Goal: Information Seeking & Learning: Compare options

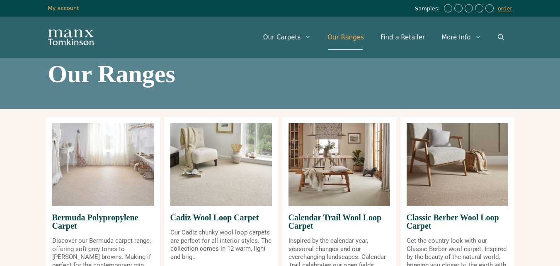
click at [350, 36] on link "Our Ranges" at bounding box center [345, 37] width 53 height 25
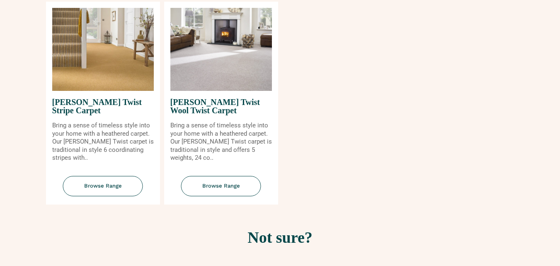
scroll to position [995, 0]
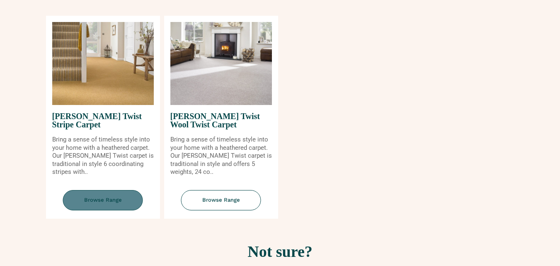
click at [97, 197] on span "Browse Range" at bounding box center [103, 200] width 80 height 20
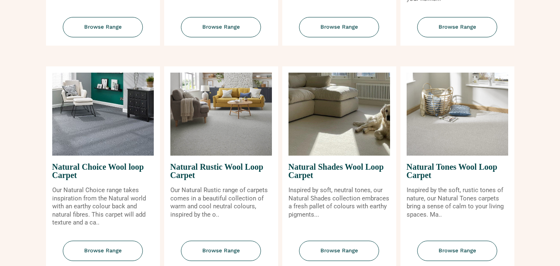
scroll to position [249, 0]
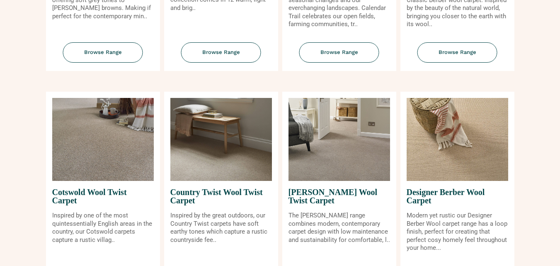
click at [142, 134] on img at bounding box center [103, 139] width 102 height 83
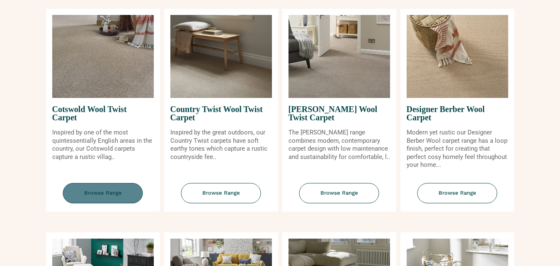
click at [91, 197] on span "Browse Range" at bounding box center [103, 193] width 80 height 20
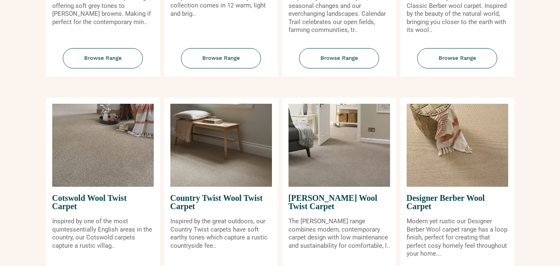
scroll to position [249, 0]
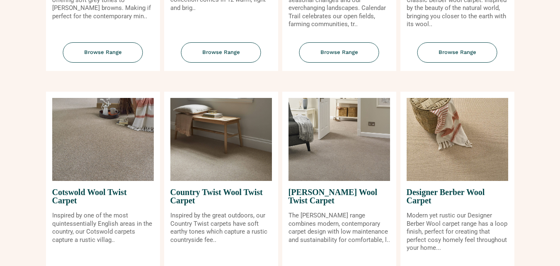
click at [135, 136] on img at bounding box center [103, 139] width 102 height 83
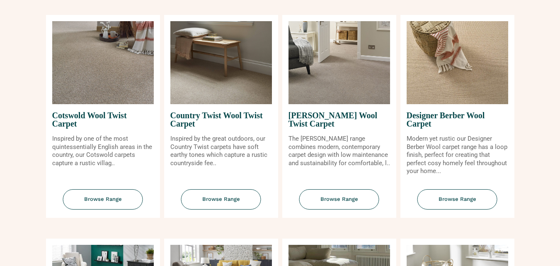
scroll to position [332, 0]
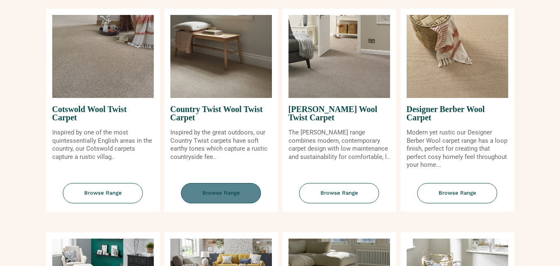
click at [208, 191] on span "Browse Range" at bounding box center [221, 193] width 80 height 20
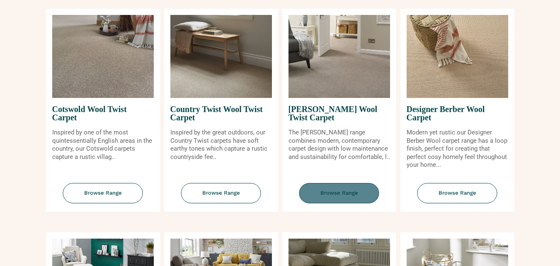
click at [340, 202] on span "Browse Range" at bounding box center [339, 193] width 80 height 20
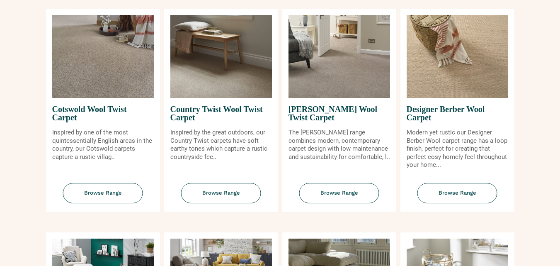
click at [474, 74] on img at bounding box center [458, 56] width 102 height 83
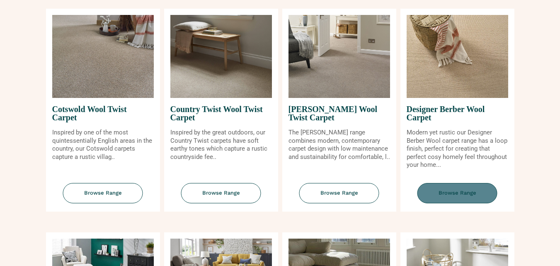
drag, startPoint x: 462, startPoint y: 192, endPoint x: 452, endPoint y: 188, distance: 10.5
click at [452, 188] on span "Browse Range" at bounding box center [458, 193] width 80 height 20
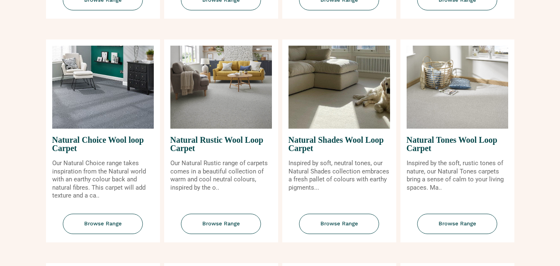
scroll to position [539, 0]
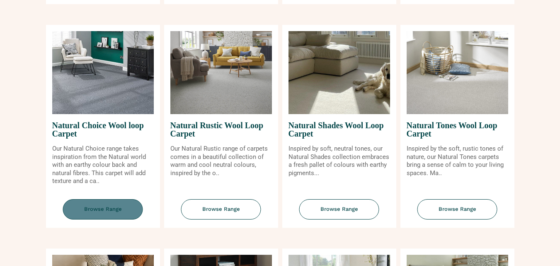
click at [114, 217] on span "Browse Range" at bounding box center [103, 209] width 80 height 20
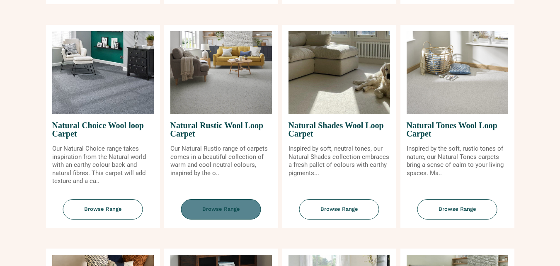
click at [215, 204] on span "Browse Range" at bounding box center [221, 209] width 80 height 20
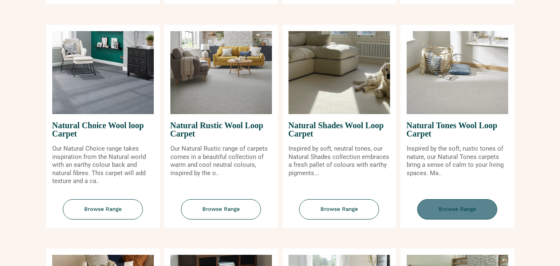
click at [464, 207] on span "Browse Range" at bounding box center [458, 209] width 80 height 20
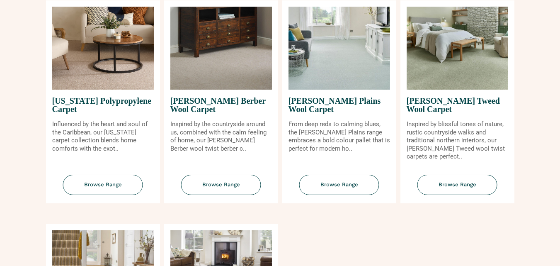
scroll to position [788, 0]
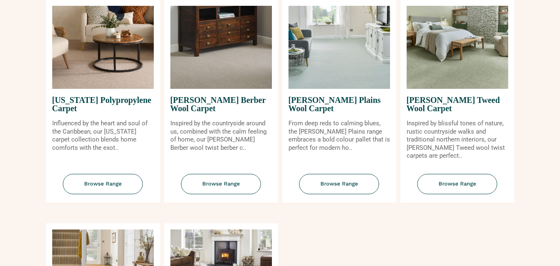
drag, startPoint x: 97, startPoint y: 183, endPoint x: 2, endPoint y: 180, distance: 95.4
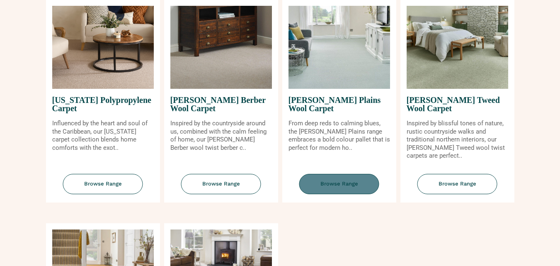
click at [344, 182] on span "Browse Range" at bounding box center [339, 184] width 80 height 20
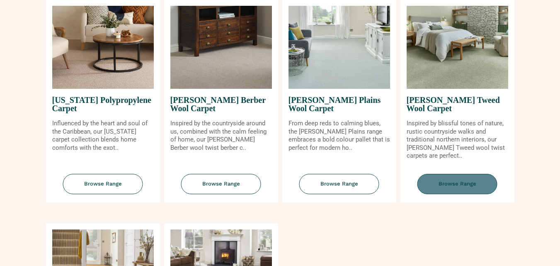
click at [454, 185] on span "Browse Range" at bounding box center [458, 184] width 80 height 20
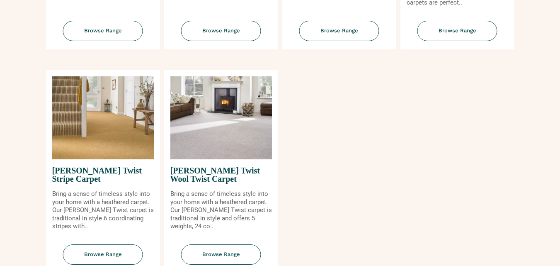
scroll to position [954, 0]
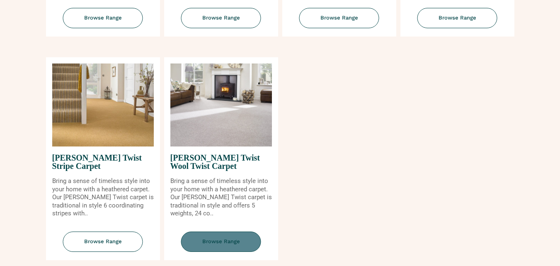
click at [223, 238] on span "Browse Range" at bounding box center [221, 241] width 80 height 20
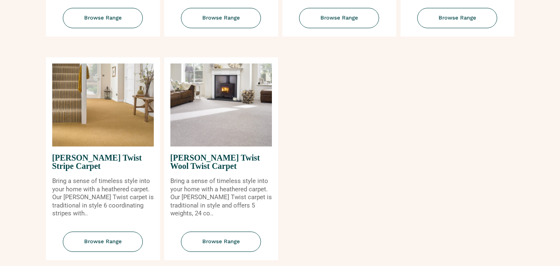
click at [220, 100] on img at bounding box center [221, 104] width 102 height 83
click at [65, 101] on img at bounding box center [103, 104] width 102 height 83
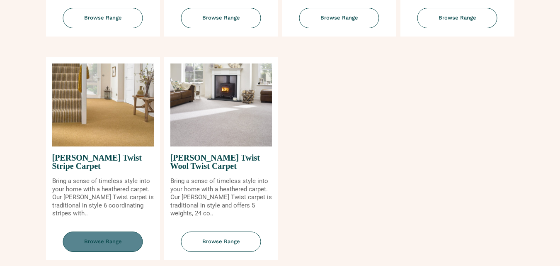
click at [105, 246] on span "Browse Range" at bounding box center [103, 241] width 80 height 20
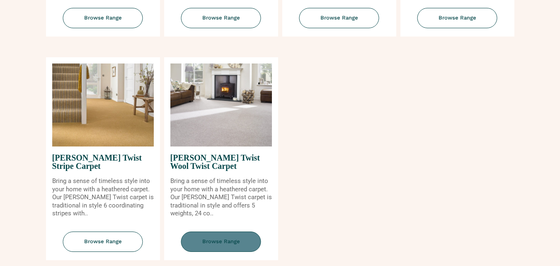
click at [201, 250] on span "Browse Range" at bounding box center [221, 241] width 80 height 20
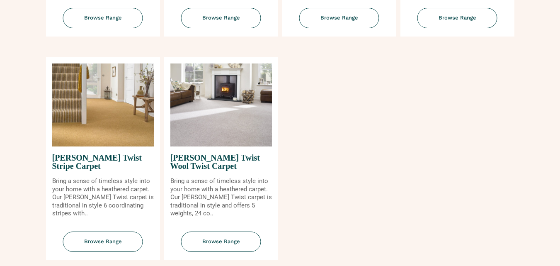
click at [99, 117] on img at bounding box center [103, 104] width 102 height 83
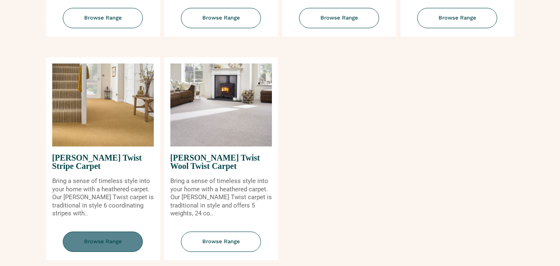
click at [109, 237] on span "Browse Range" at bounding box center [103, 241] width 80 height 20
drag, startPoint x: 97, startPoint y: 104, endPoint x: 101, endPoint y: 250, distance: 146.0
click at [101, 250] on span "Browse Range" at bounding box center [103, 241] width 80 height 20
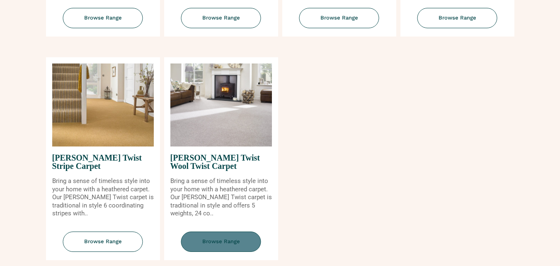
click at [223, 249] on span "Browse Range" at bounding box center [221, 241] width 80 height 20
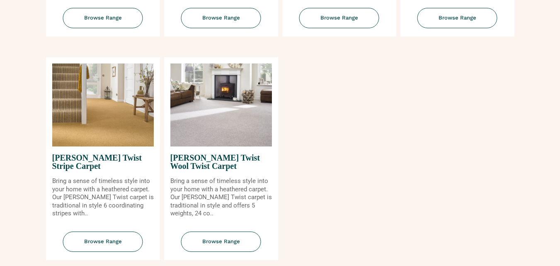
drag, startPoint x: 239, startPoint y: 141, endPoint x: 227, endPoint y: 242, distance: 101.9
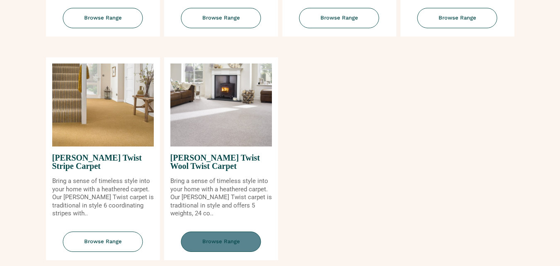
drag, startPoint x: 227, startPoint y: 242, endPoint x: 215, endPoint y: 241, distance: 12.1
click at [215, 241] on span "Browse Range" at bounding box center [221, 241] width 80 height 20
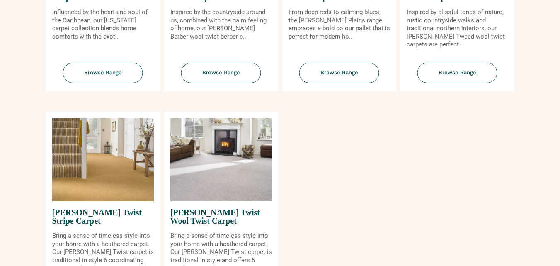
scroll to position [912, 0]
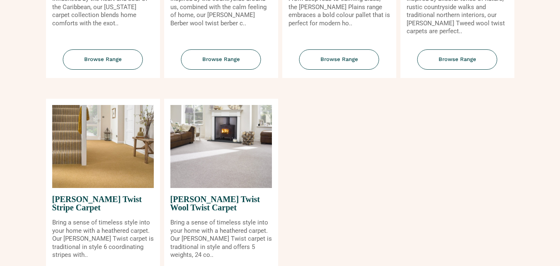
click at [219, 159] on img at bounding box center [221, 146] width 102 height 83
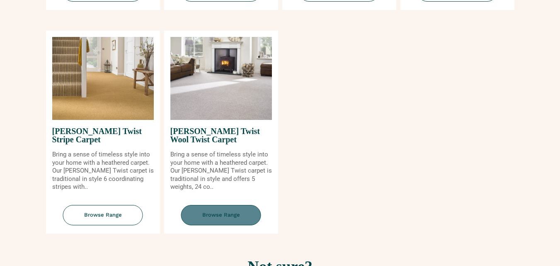
scroll to position [995, 0]
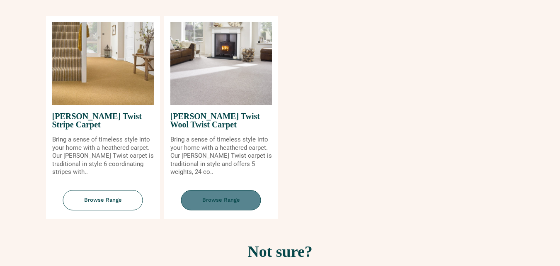
click at [203, 191] on span "Browse Range" at bounding box center [221, 200] width 80 height 20
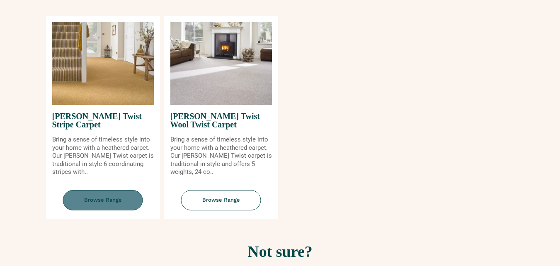
click at [96, 197] on span "Browse Range" at bounding box center [103, 200] width 80 height 20
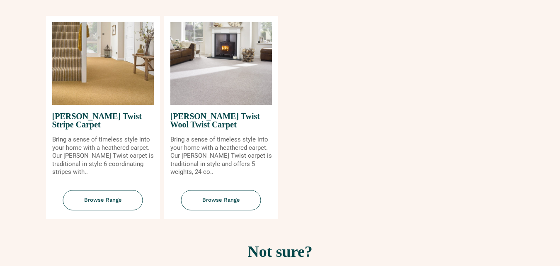
click at [213, 56] on img at bounding box center [221, 63] width 102 height 83
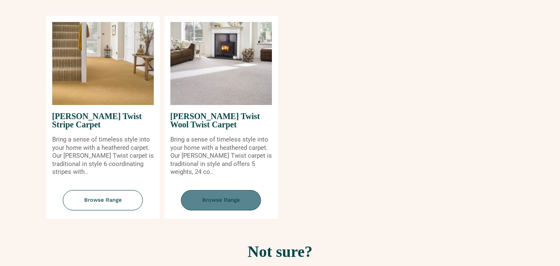
click at [203, 203] on span "Browse Range" at bounding box center [221, 200] width 80 height 20
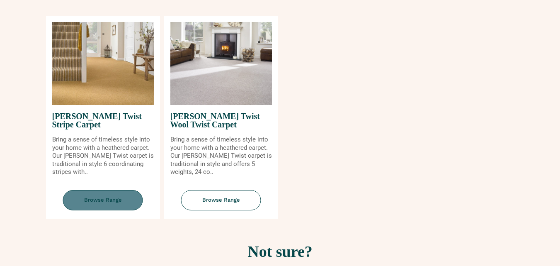
click at [95, 197] on span "Browse Range" at bounding box center [103, 200] width 80 height 20
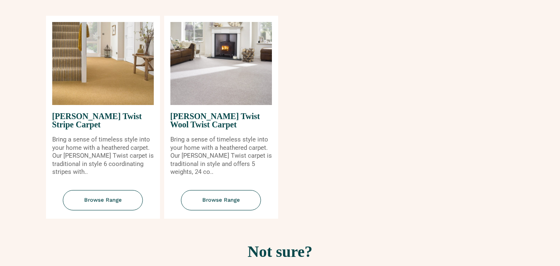
click at [182, 93] on img at bounding box center [221, 63] width 102 height 83
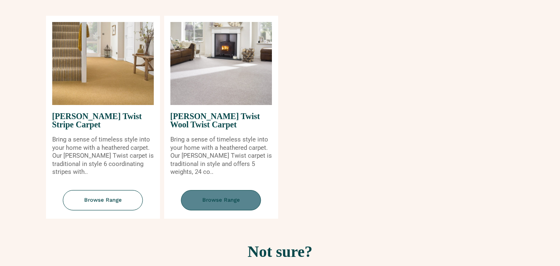
click at [226, 204] on span "Browse Range" at bounding box center [221, 200] width 80 height 20
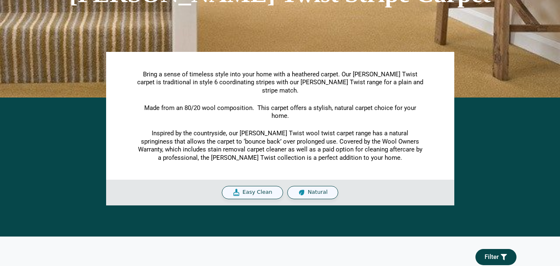
scroll to position [124, 0]
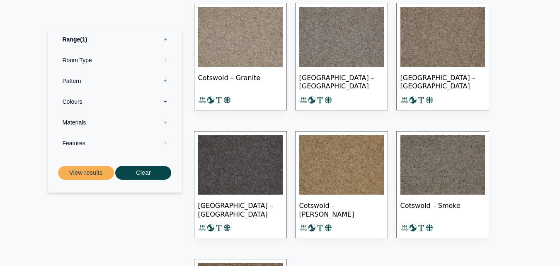
scroll to position [373, 0]
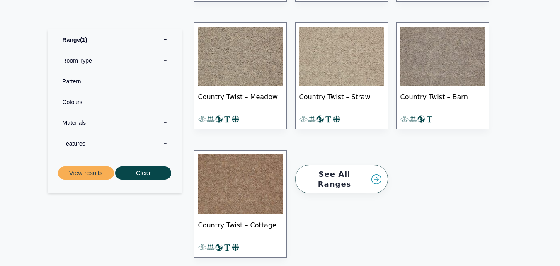
scroll to position [995, 0]
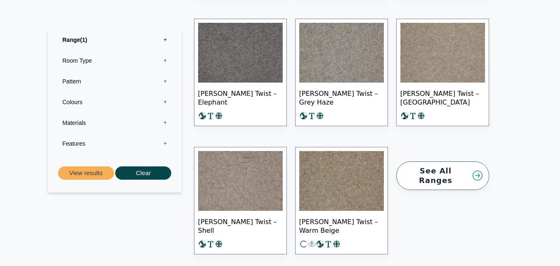
scroll to position [622, 0]
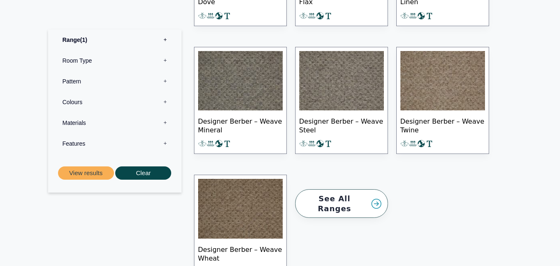
scroll to position [954, 0]
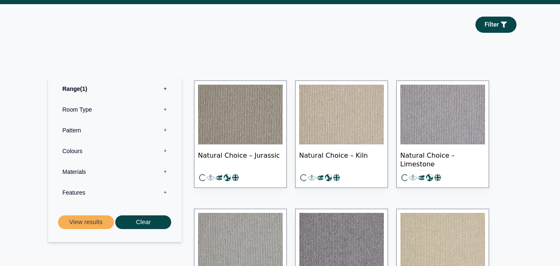
scroll to position [249, 0]
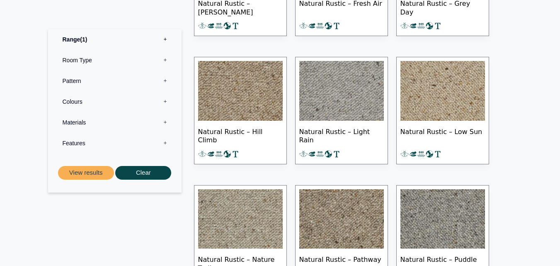
scroll to position [279, 0]
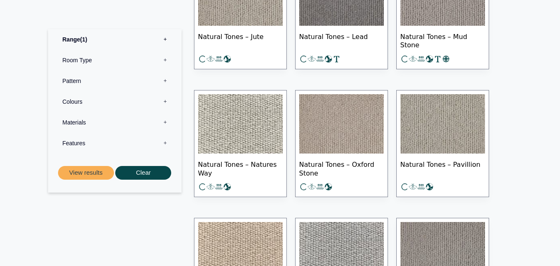
scroll to position [746, 0]
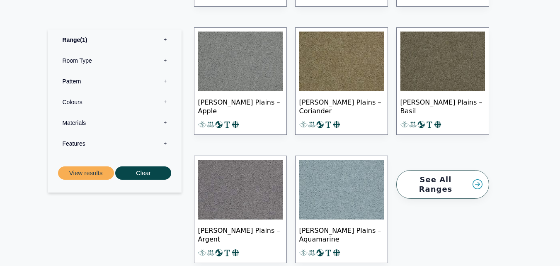
scroll to position [1203, 0]
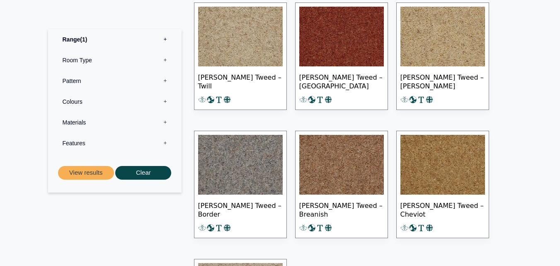
scroll to position [995, 0]
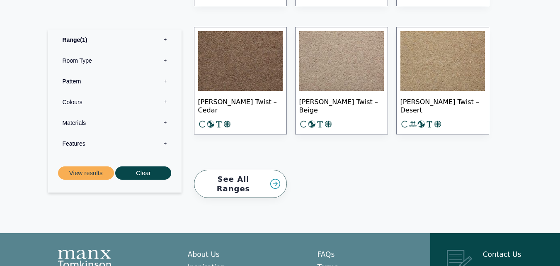
scroll to position [1327, 0]
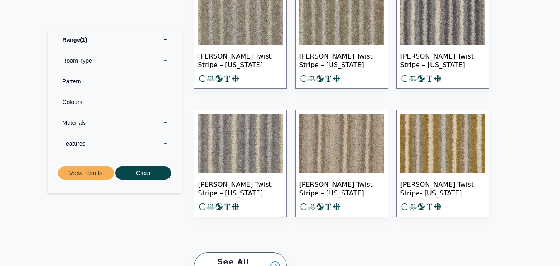
scroll to position [415, 0]
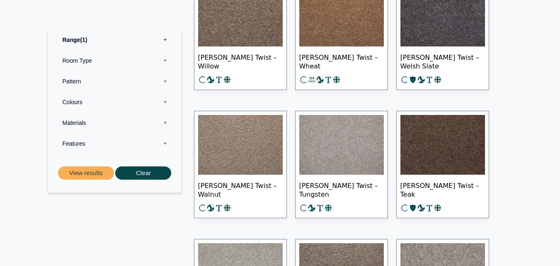
scroll to position [373, 0]
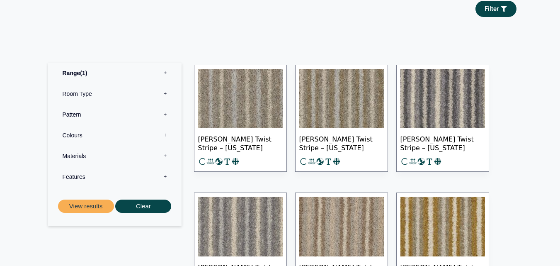
scroll to position [332, 0]
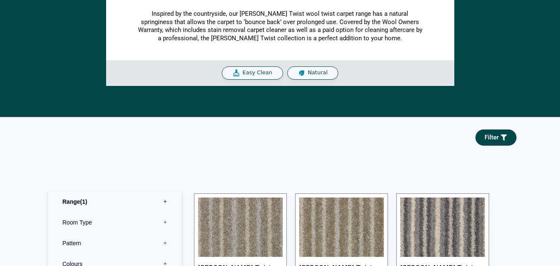
scroll to position [290, 0]
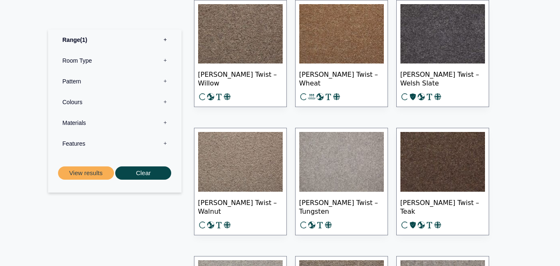
scroll to position [373, 0]
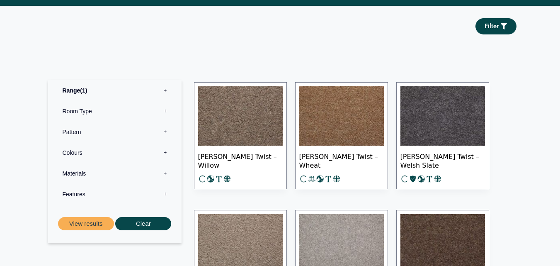
drag, startPoint x: 216, startPoint y: 76, endPoint x: 194, endPoint y: 112, distance: 41.9
drag, startPoint x: 194, startPoint y: 112, endPoint x: 215, endPoint y: 113, distance: 20.8
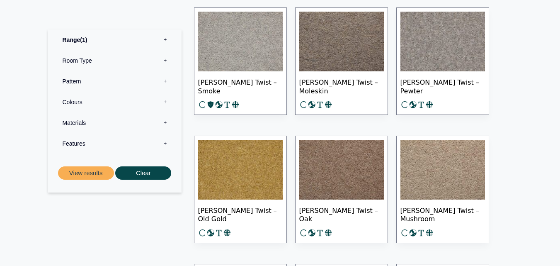
scroll to position [539, 0]
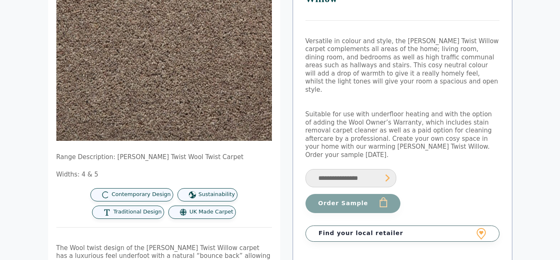
scroll to position [124, 0]
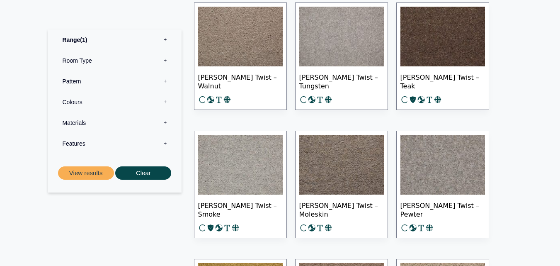
scroll to position [1165, 0]
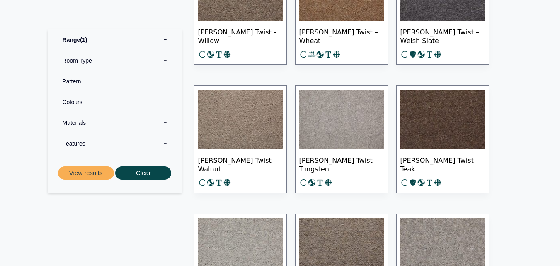
scroll to position [746, 0]
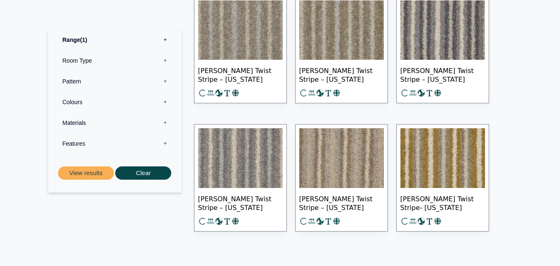
scroll to position [456, 0]
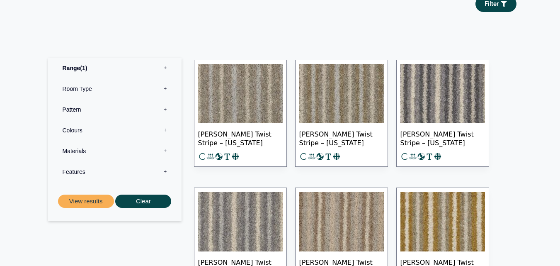
scroll to position [456, 0]
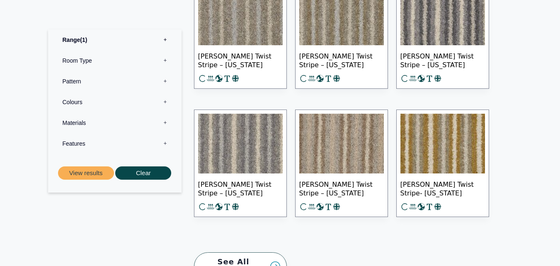
drag, startPoint x: 216, startPoint y: 45, endPoint x: 196, endPoint y: 45, distance: 19.9
drag, startPoint x: 196, startPoint y: 45, endPoint x: 223, endPoint y: 27, distance: 32.3
click at [223, 27] on img at bounding box center [240, 16] width 85 height 60
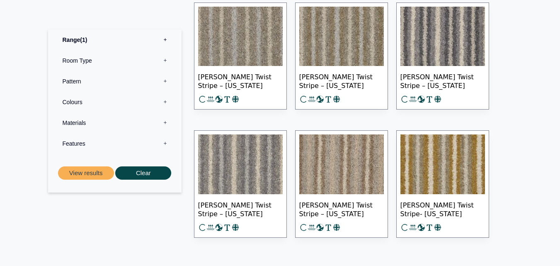
scroll to position [415, 0]
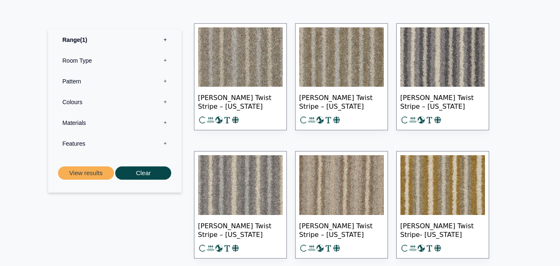
click at [345, 37] on img at bounding box center [341, 57] width 85 height 60
click at [425, 68] on img at bounding box center [443, 57] width 85 height 60
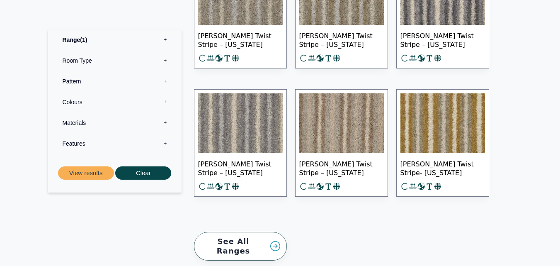
scroll to position [498, 0]
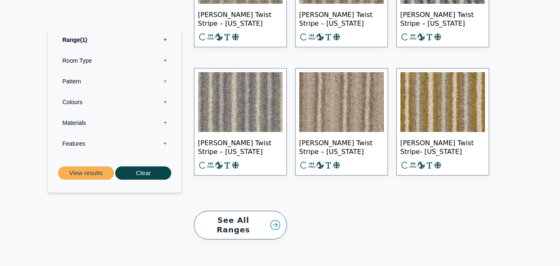
click at [339, 75] on img at bounding box center [341, 102] width 85 height 60
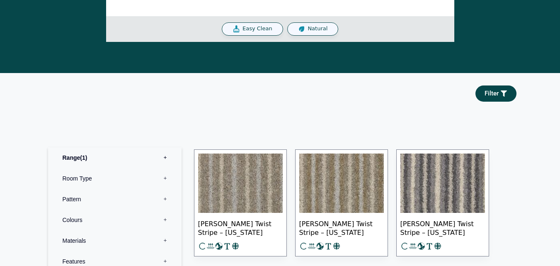
scroll to position [207, 0]
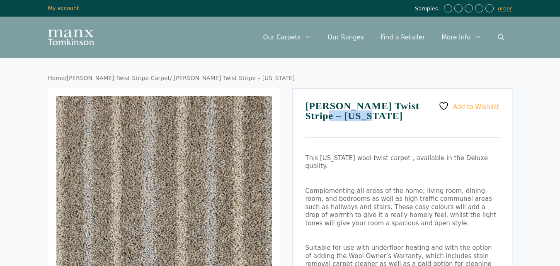
drag, startPoint x: 350, startPoint y: 116, endPoint x: 299, endPoint y: 117, distance: 51.4
click at [299, 117] on div "Add to Wishlist Tomkinson Twist Stripe – Tennessee This Tennessee wool twist ca…" at bounding box center [403, 247] width 220 height 318
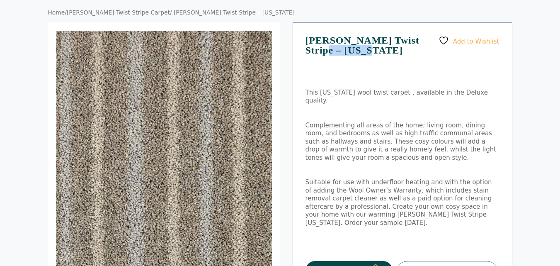
scroll to position [166, 0]
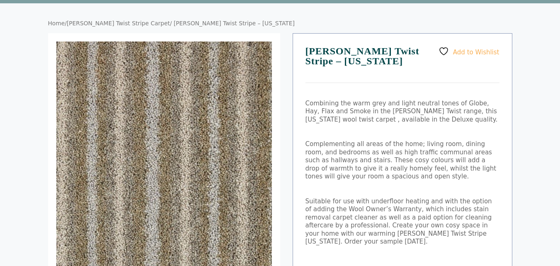
scroll to position [83, 0]
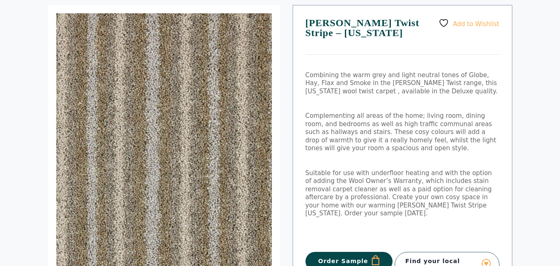
click at [315, 33] on h1 "[PERSON_NAME] Twist Stripe – [US_STATE]" at bounding box center [403, 36] width 194 height 37
copy h1 "Texas"
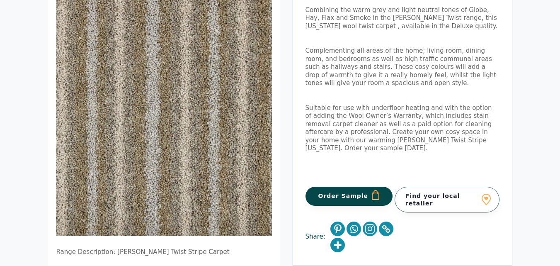
scroll to position [249, 0]
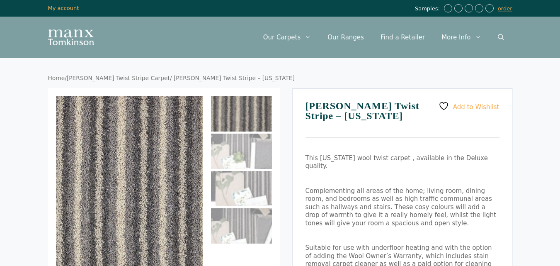
click at [323, 119] on h1 "[PERSON_NAME] Twist Stripe – [US_STATE]" at bounding box center [403, 119] width 194 height 37
copy h1 "[US_STATE]"
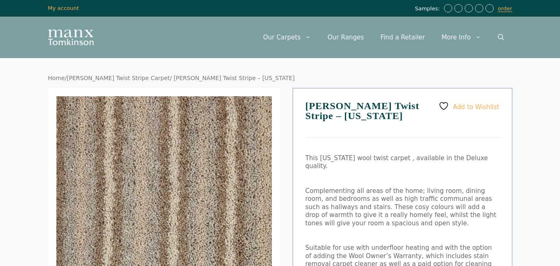
click at [338, 116] on h1 "Tomkinson Twist Stripe – Oklahoma" at bounding box center [403, 119] width 194 height 37
copy h1 "Oklahoma"
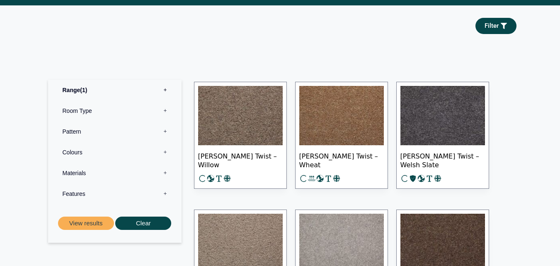
scroll to position [373, 0]
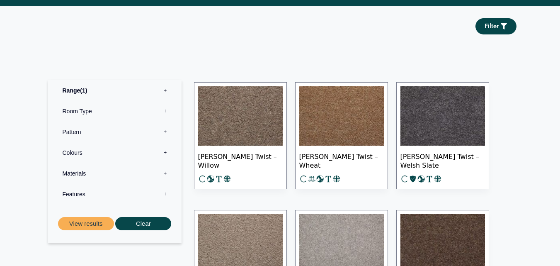
click at [253, 131] on img at bounding box center [240, 116] width 85 height 60
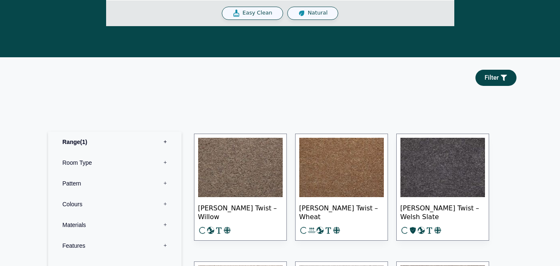
scroll to position [423, 0]
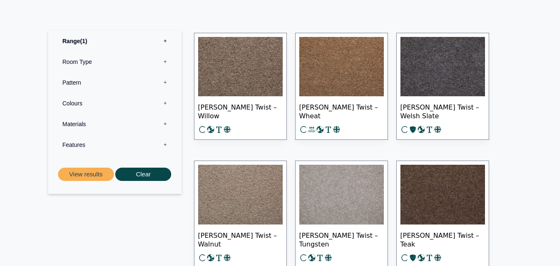
click at [245, 75] on img at bounding box center [240, 67] width 85 height 60
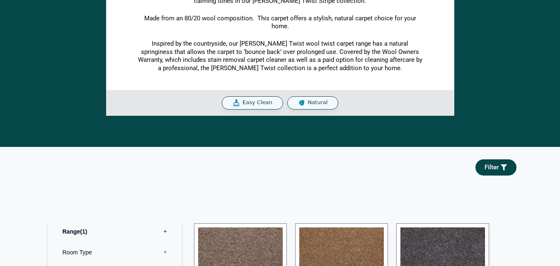
scroll to position [174, 0]
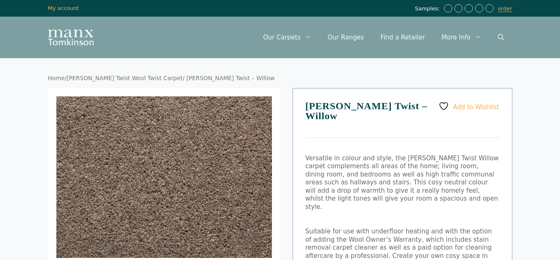
click at [403, 104] on h1 "Tomkinson Twist – Willow" at bounding box center [403, 119] width 194 height 37
copy h1 "Willow"
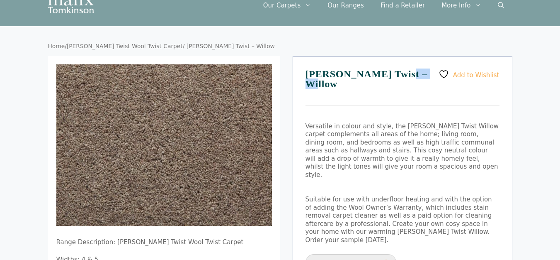
scroll to position [41, 0]
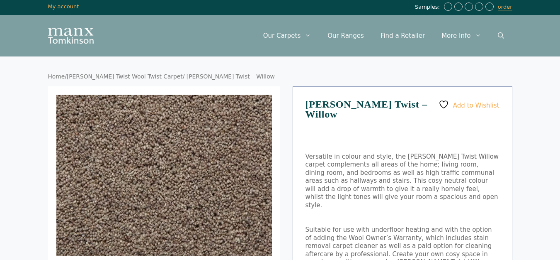
scroll to position [41, 0]
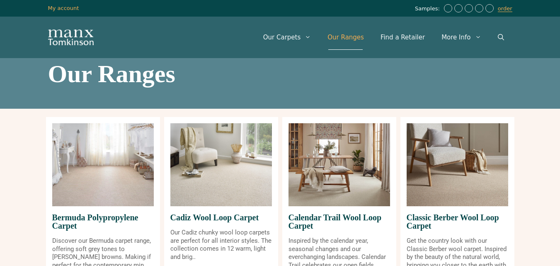
scroll to position [995, 0]
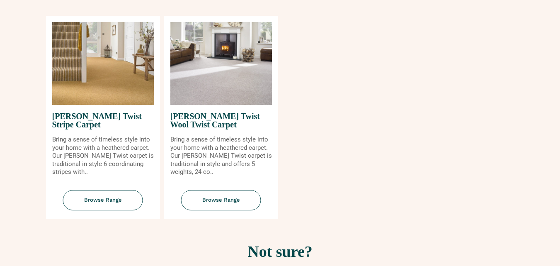
click at [115, 88] on img at bounding box center [103, 63] width 102 height 83
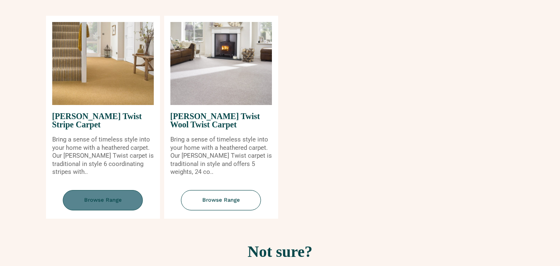
click at [100, 199] on span "Browse Range" at bounding box center [103, 200] width 80 height 20
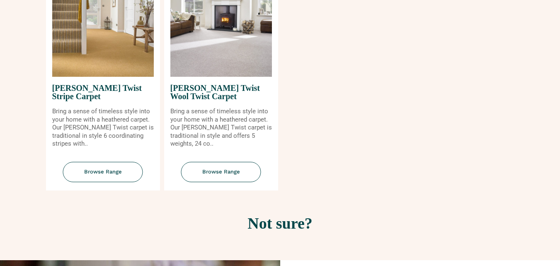
scroll to position [1037, 0]
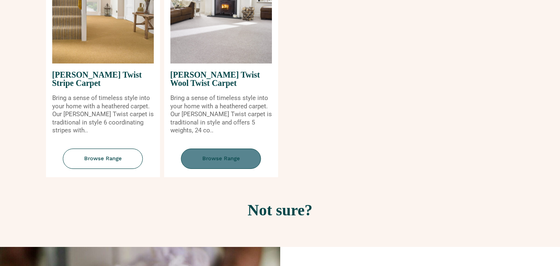
click at [224, 160] on span "Browse Range" at bounding box center [221, 158] width 80 height 20
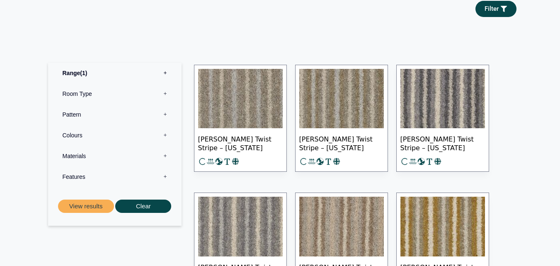
scroll to position [456, 0]
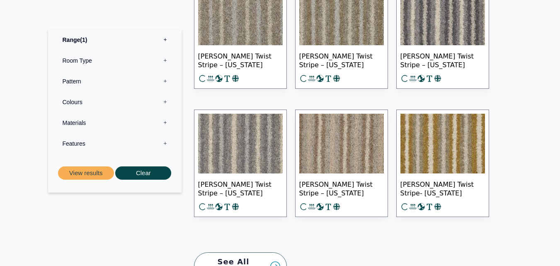
click at [250, 146] on img at bounding box center [240, 144] width 85 height 60
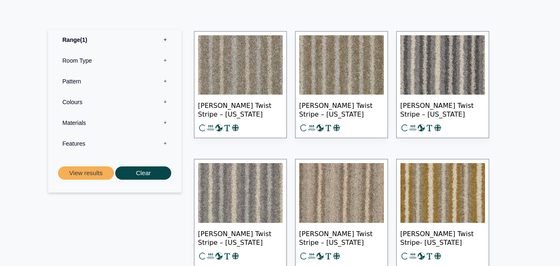
scroll to position [290, 0]
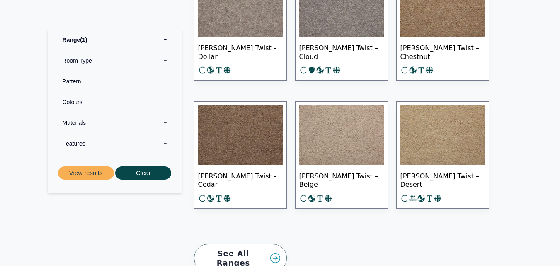
scroll to position [1244, 0]
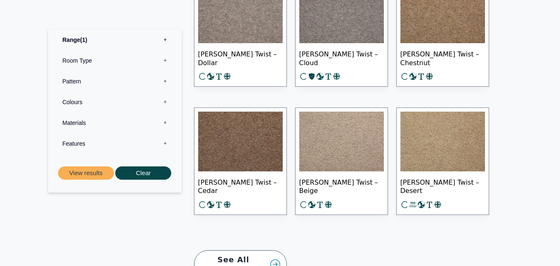
click at [216, 27] on img at bounding box center [240, 13] width 85 height 60
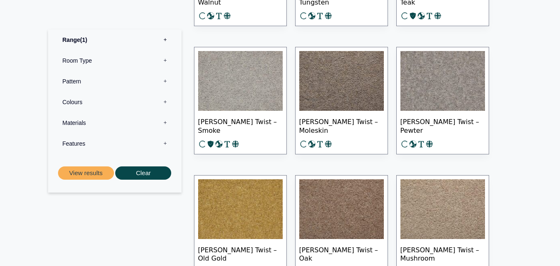
scroll to position [663, 0]
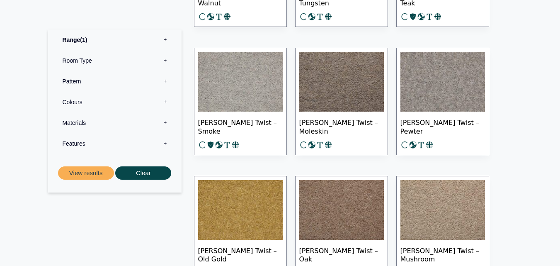
click at [335, 60] on img at bounding box center [341, 82] width 85 height 60
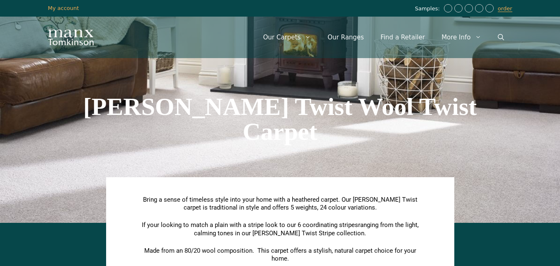
scroll to position [1165, 0]
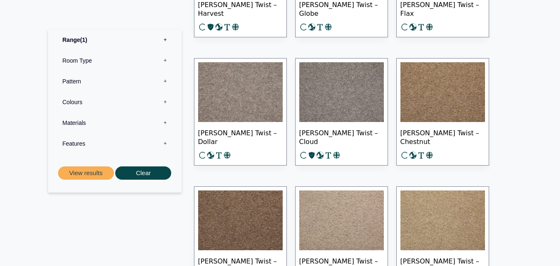
click at [355, 94] on img at bounding box center [341, 92] width 85 height 60
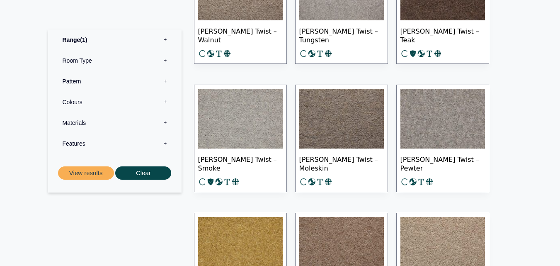
scroll to position [626, 0]
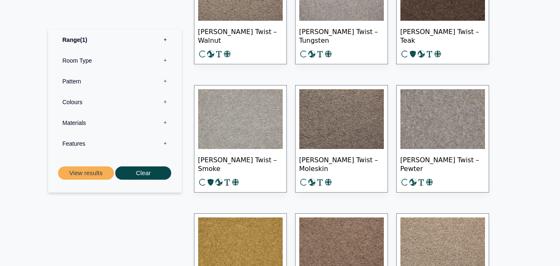
click at [332, 46] on span "[PERSON_NAME] Twist – Tungsten" at bounding box center [341, 35] width 85 height 29
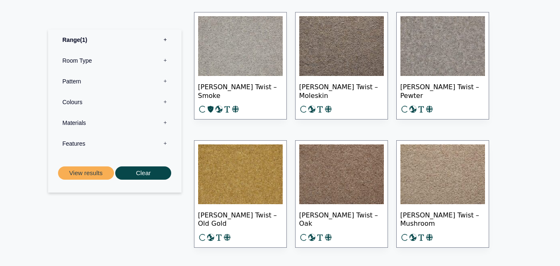
scroll to position [751, 0]
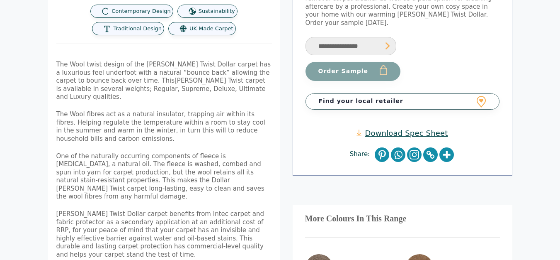
scroll to position [332, 0]
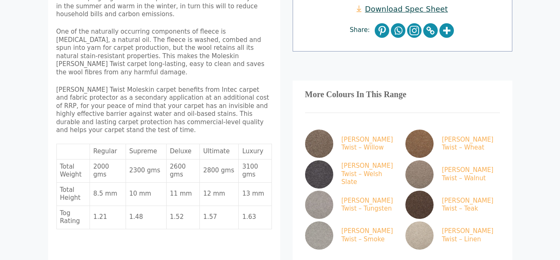
scroll to position [373, 0]
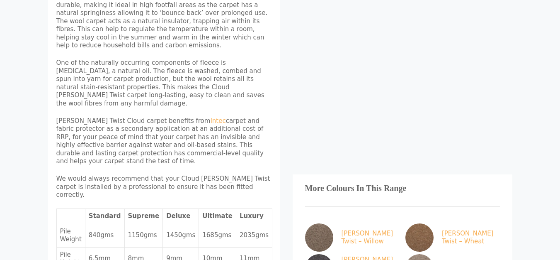
scroll to position [415, 0]
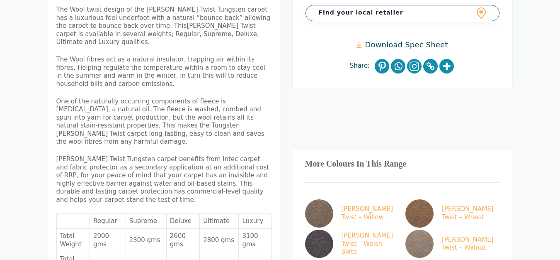
scroll to position [207, 0]
